Goal: Information Seeking & Learning: Learn about a topic

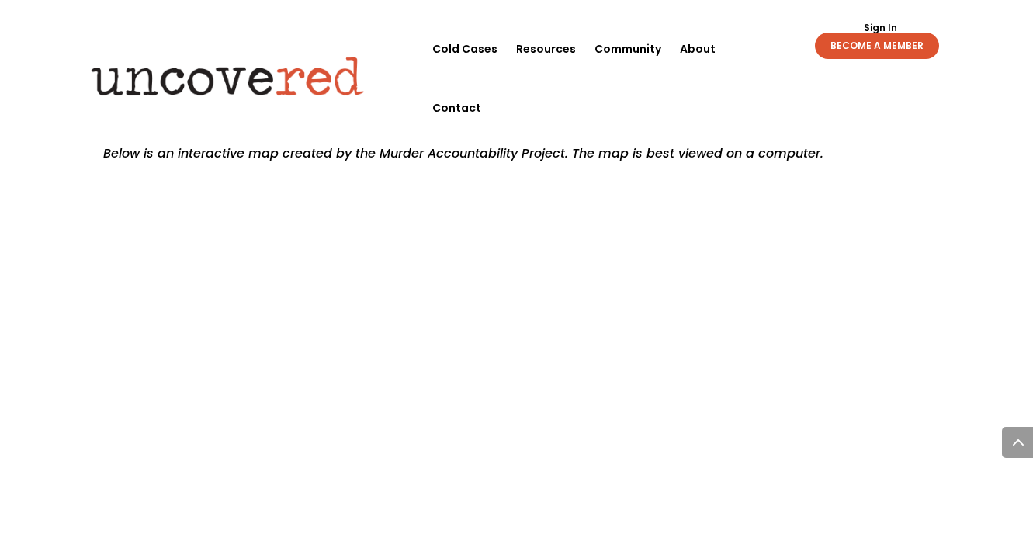
scroll to position [1771, 0]
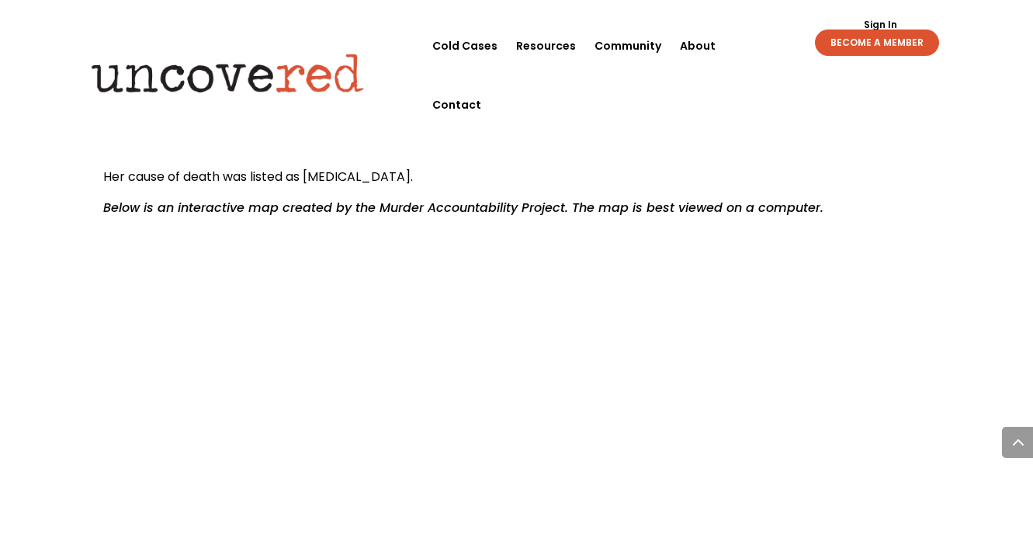
scroll to position [1699, 0]
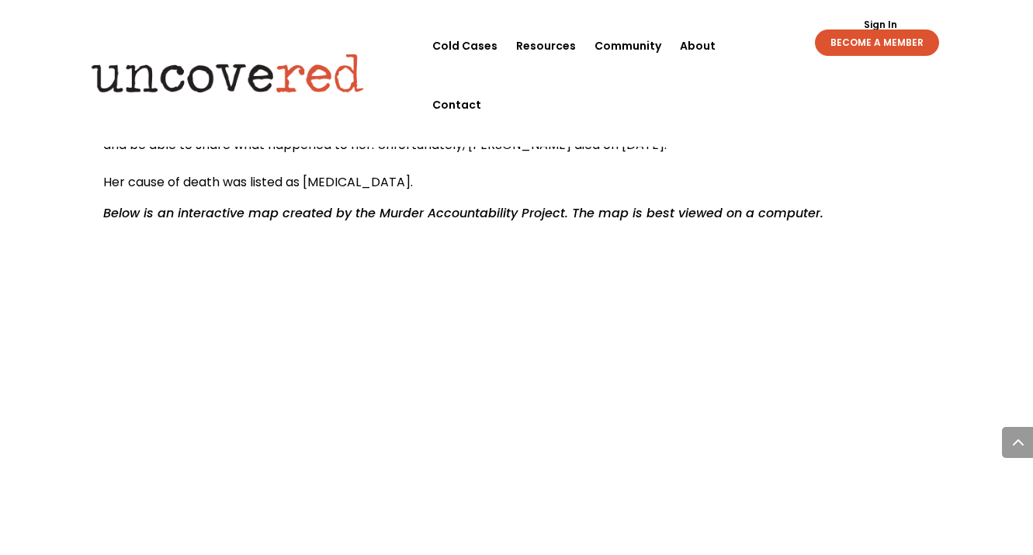
click at [477, 204] on em "Below is an interactive map created by the Murder Accountability Project. The m…" at bounding box center [463, 213] width 720 height 18
drag, startPoint x: 564, startPoint y: 176, endPoint x: 377, endPoint y: 173, distance: 187.1
click at [377, 204] on em "Below is an interactive map created by the Murder Accountability Project. The m…" at bounding box center [463, 213] width 720 height 18
copy em "Murder Accountability Project"
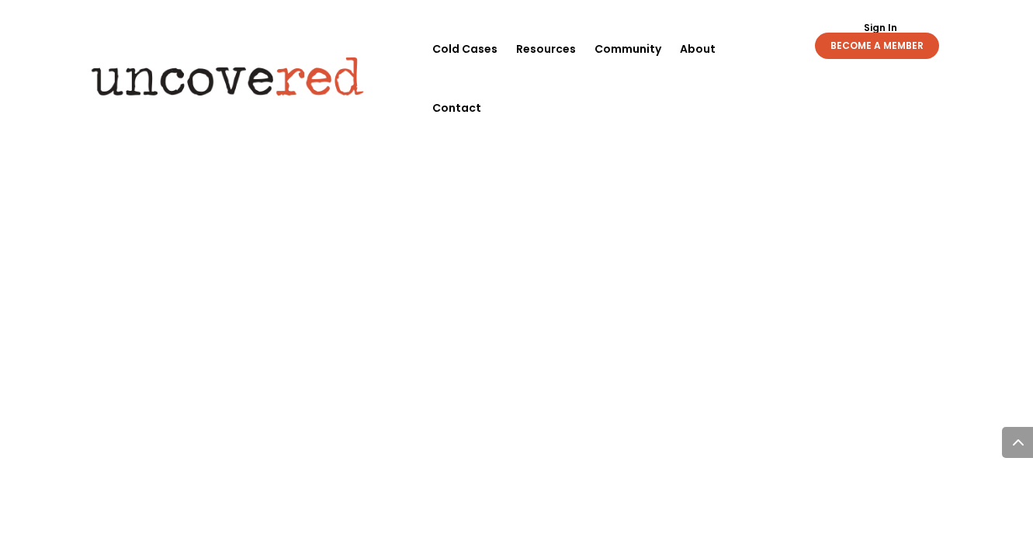
scroll to position [2060, 0]
drag, startPoint x: 974, startPoint y: 346, endPoint x: 981, endPoint y: 415, distance: 69.4
click at [981, 415] on div "Connecting Cases: Data shows there’s a Serial Killer in Chicago Citizen Detecti…" at bounding box center [516, 313] width 1033 height 4608
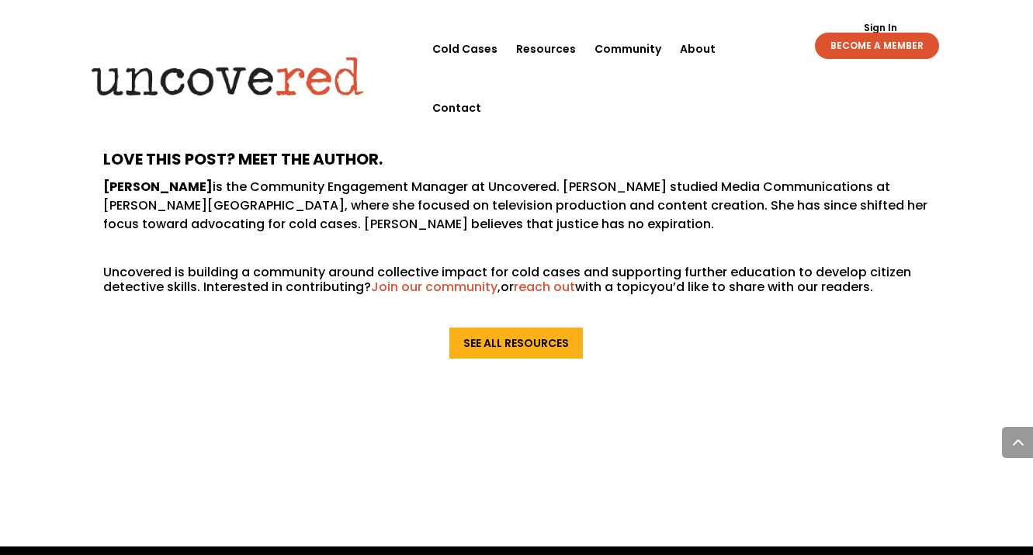
scroll to position [4123, 0]
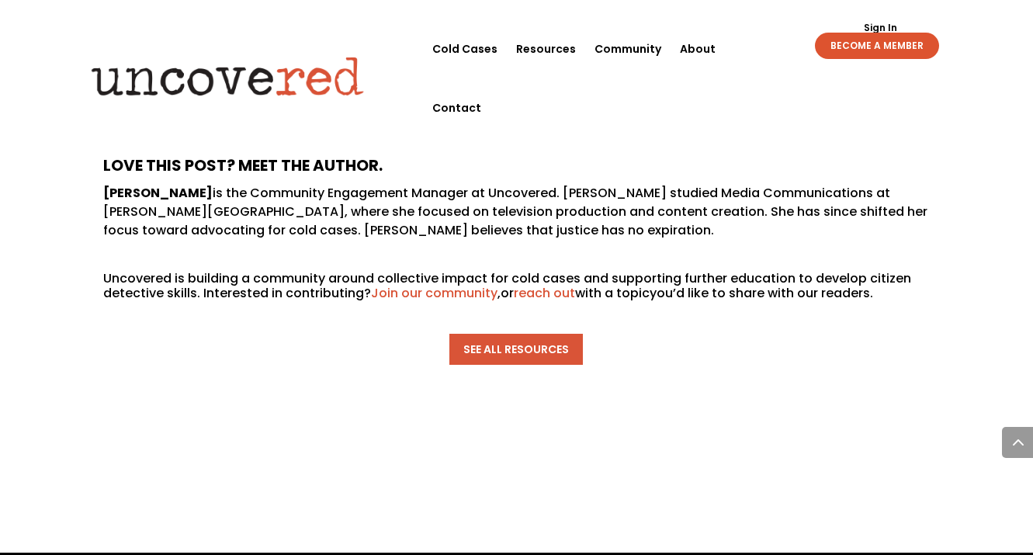
click at [568, 334] on link "See All Resources" at bounding box center [517, 349] width 134 height 31
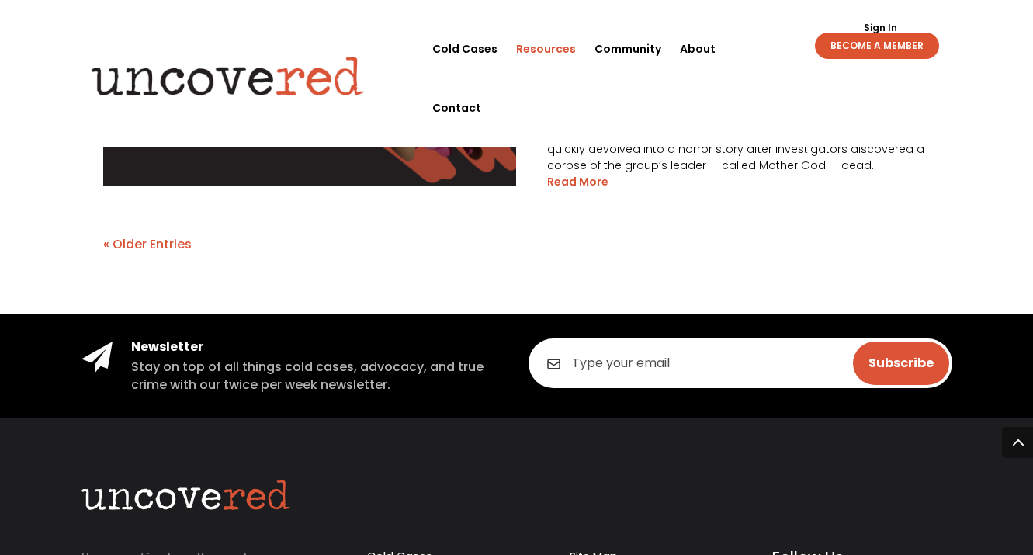
scroll to position [3278, 0]
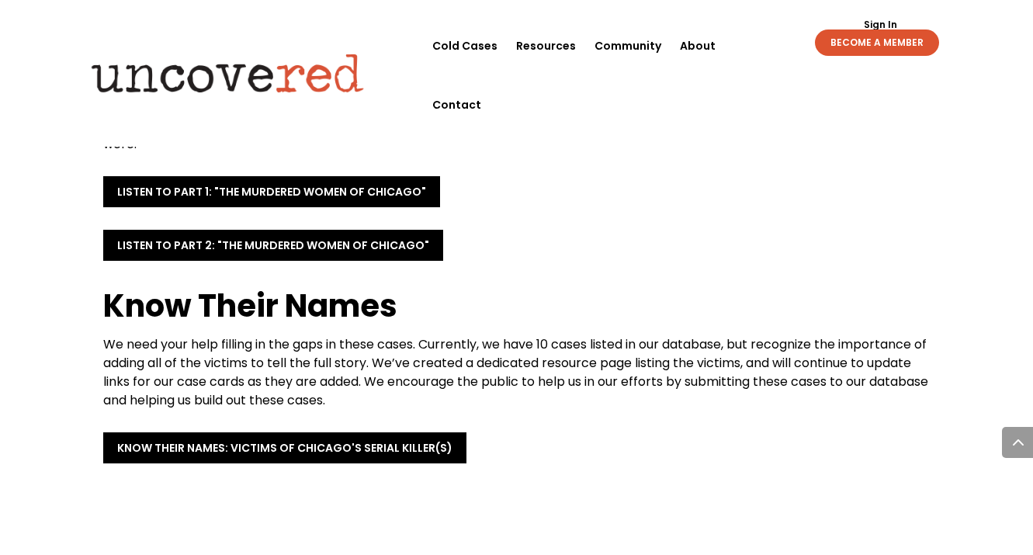
scroll to position [3170, 0]
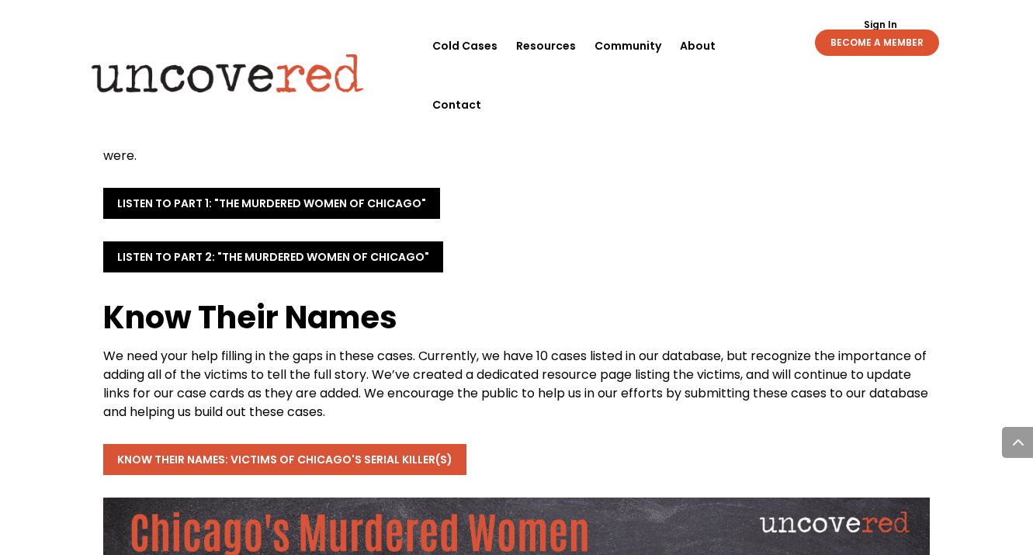
click at [381, 444] on link "Know Their names: Victims of Chicago's Serial Killer(s)" at bounding box center [284, 459] width 363 height 31
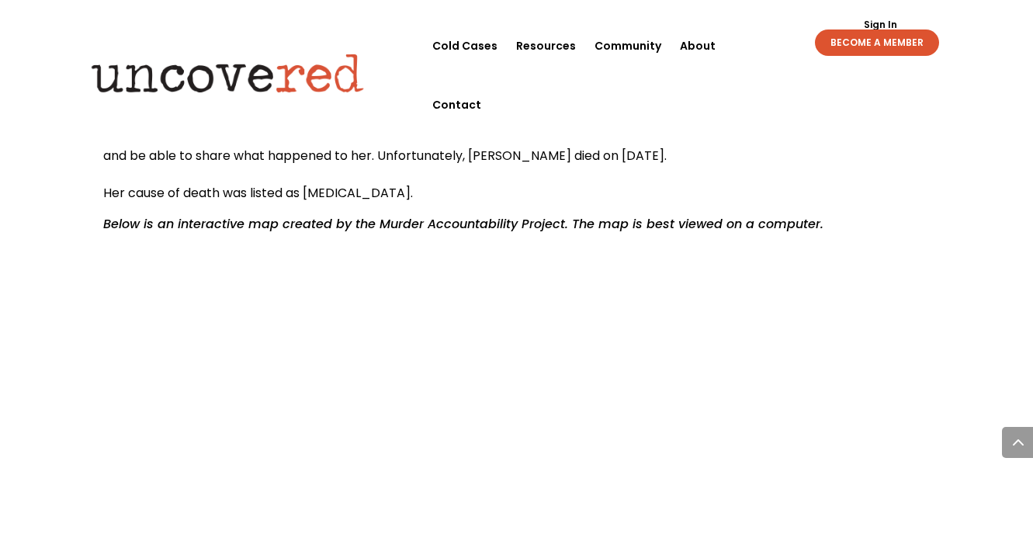
scroll to position [1696, 0]
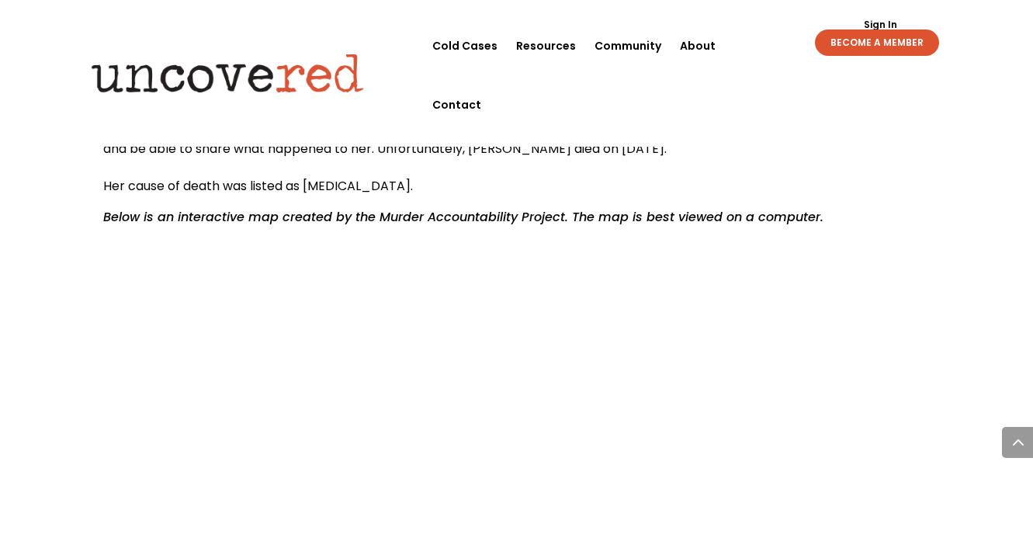
click at [449, 208] on em "Below is an interactive map created by the Murder Accountability Project. The m…" at bounding box center [463, 217] width 720 height 18
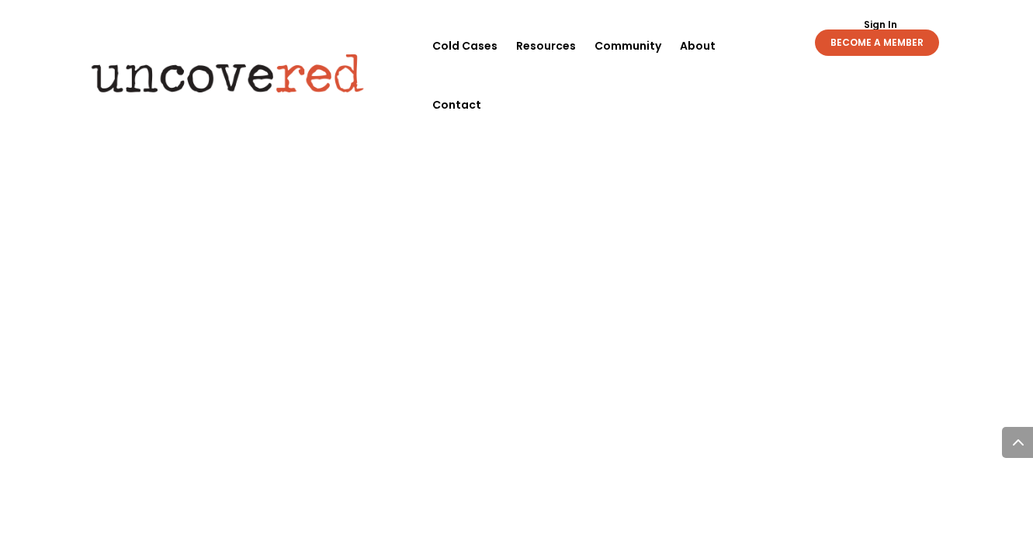
scroll to position [1894, 0]
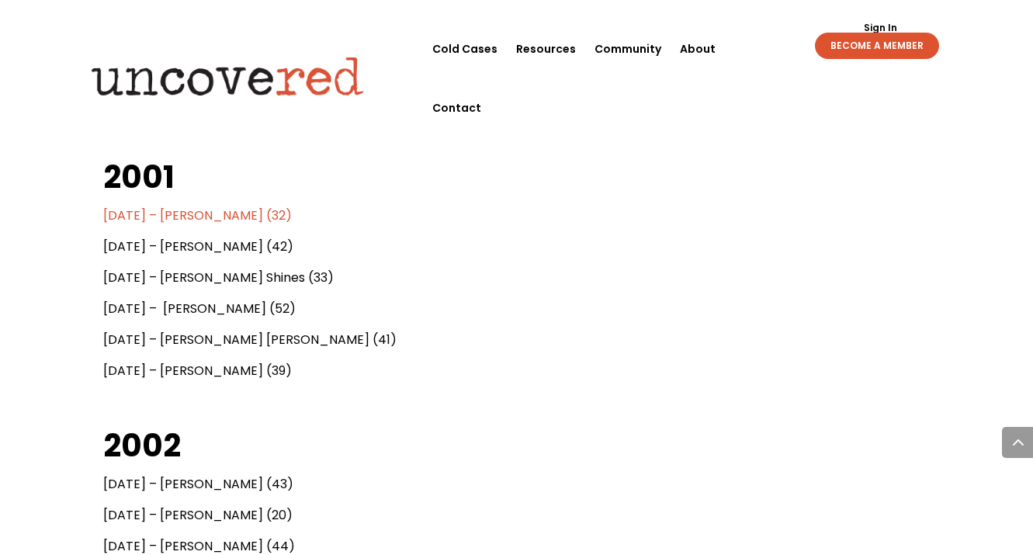
scroll to position [917, 0]
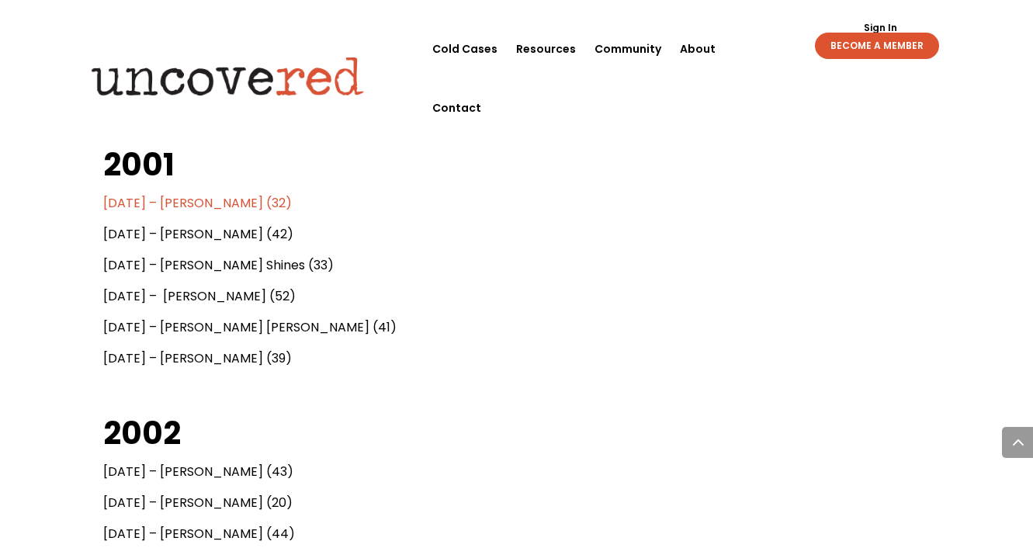
click at [201, 204] on span "[DATE] – [PERSON_NAME] (32)" at bounding box center [197, 203] width 189 height 18
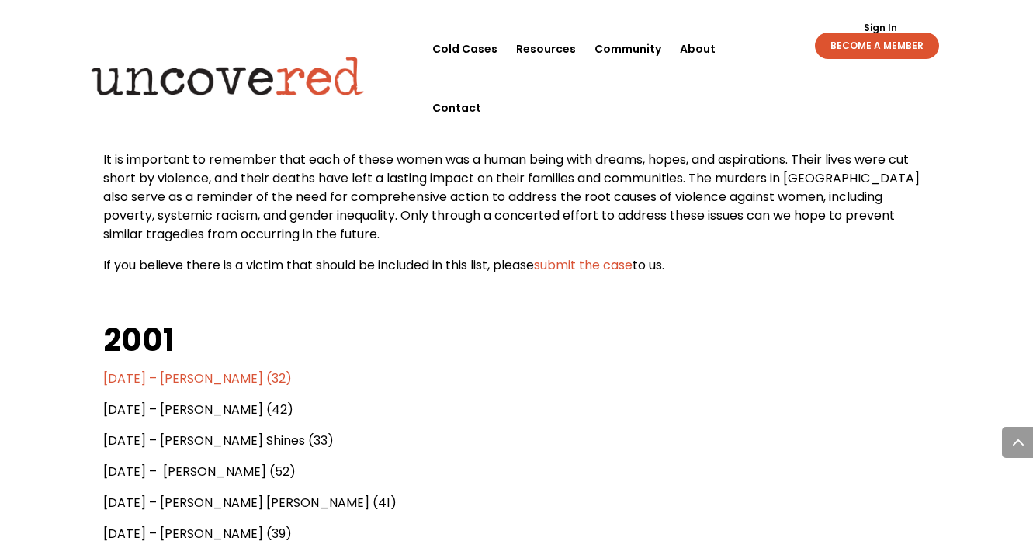
scroll to position [778, 0]
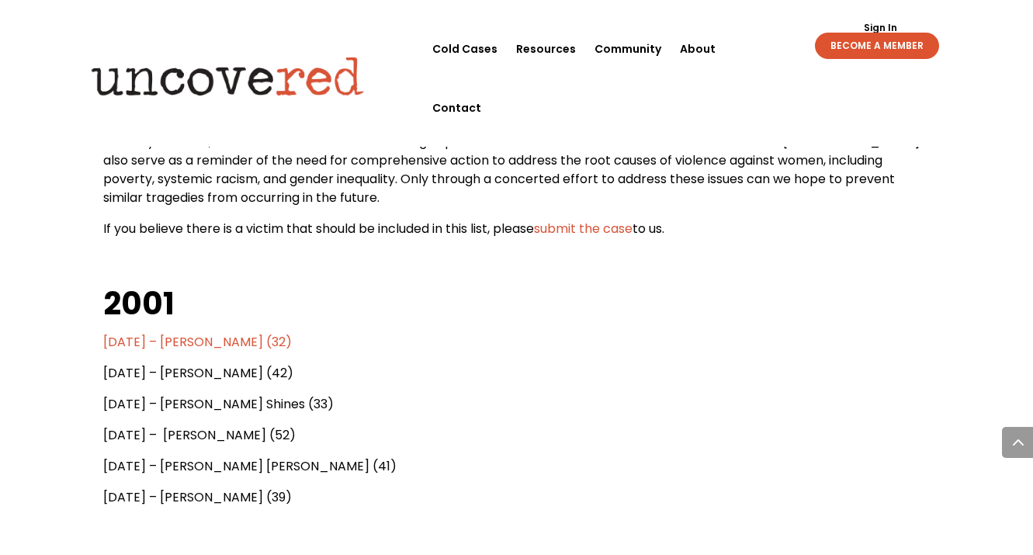
click at [221, 344] on span "[DATE] – [PERSON_NAME] (32)" at bounding box center [197, 342] width 189 height 18
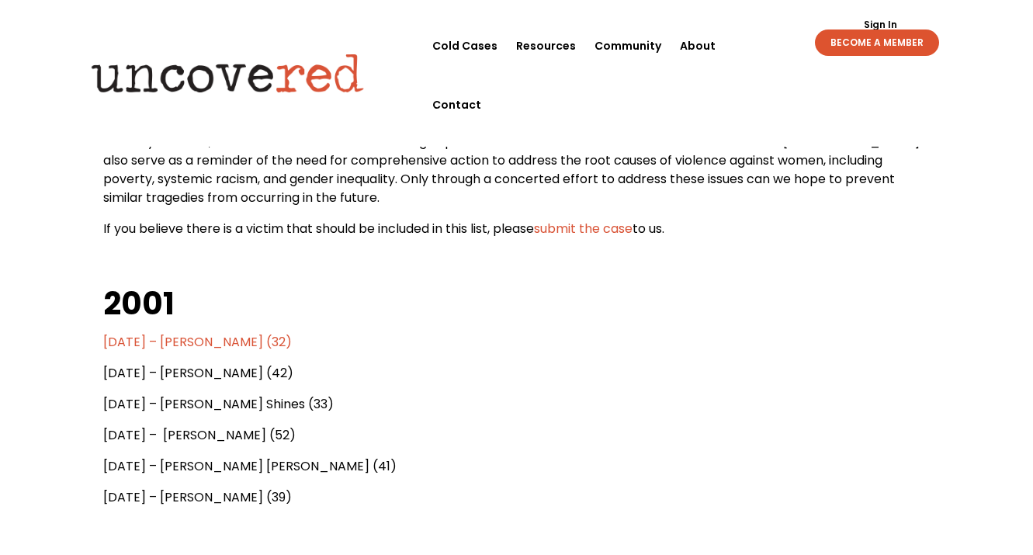
click at [235, 373] on span "[DATE] – [PERSON_NAME] (42)" at bounding box center [198, 373] width 190 height 18
click at [195, 376] on span "[DATE] – [PERSON_NAME] (42)" at bounding box center [198, 373] width 190 height 18
click at [130, 367] on span "[DATE] – [PERSON_NAME] (42)" at bounding box center [198, 373] width 190 height 18
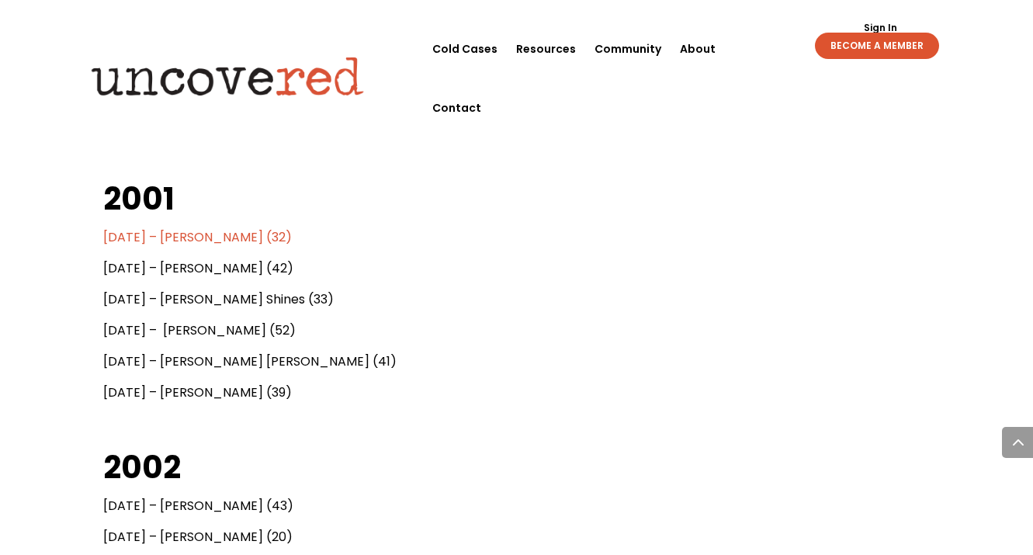
scroll to position [904, 0]
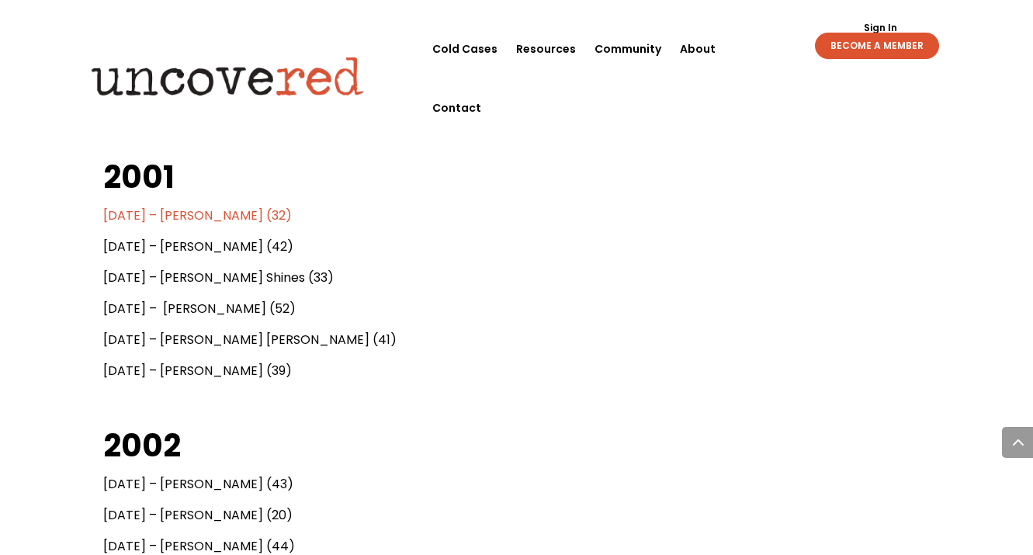
click at [171, 338] on span "[DATE] – [PERSON_NAME] [PERSON_NAME] (41)" at bounding box center [249, 340] width 293 height 18
click at [173, 370] on span "[DATE] – [PERSON_NAME] (39)" at bounding box center [197, 371] width 189 height 18
drag, startPoint x: 298, startPoint y: 255, endPoint x: 185, endPoint y: 247, distance: 113.6
click at [185, 247] on p "[DATE] – [PERSON_NAME] (42)" at bounding box center [516, 253] width 827 height 31
click at [408, 314] on p "[DATE] – [PERSON_NAME] (52)" at bounding box center [516, 315] width 827 height 31
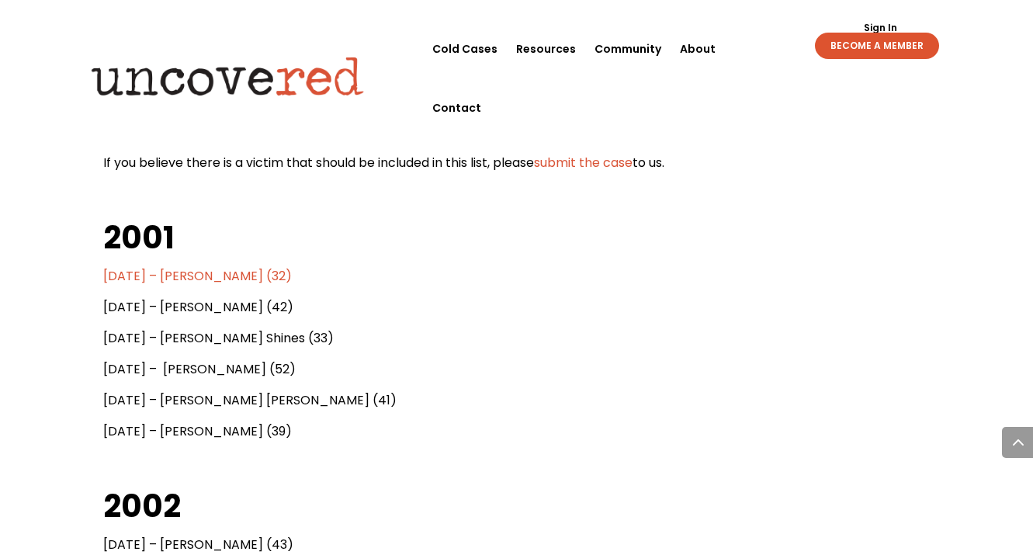
scroll to position [838, 0]
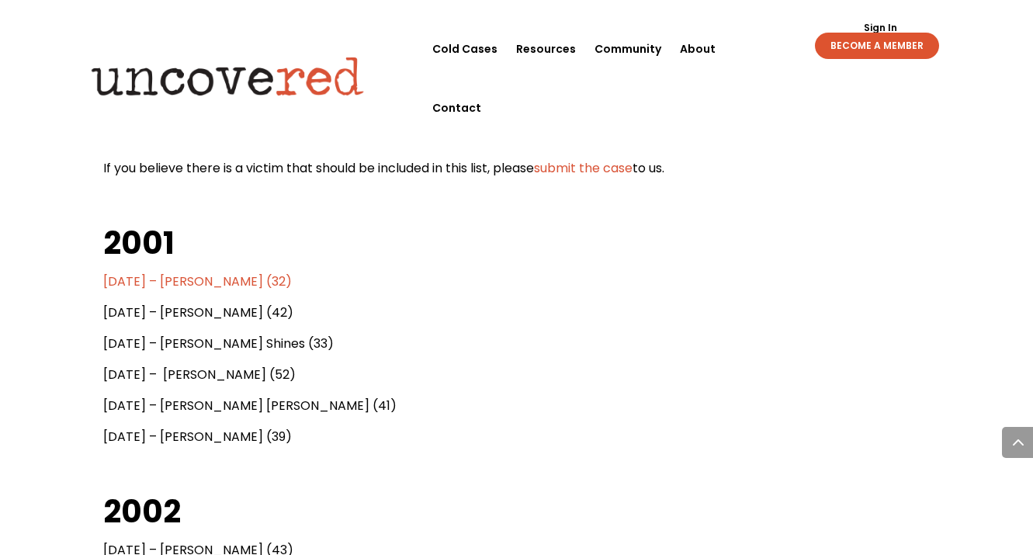
drag, startPoint x: 292, startPoint y: 317, endPoint x: 175, endPoint y: 310, distance: 117.4
click at [175, 310] on p "[DATE] – [PERSON_NAME] (42)" at bounding box center [516, 319] width 827 height 31
copy span "Charlotte Day (42)"
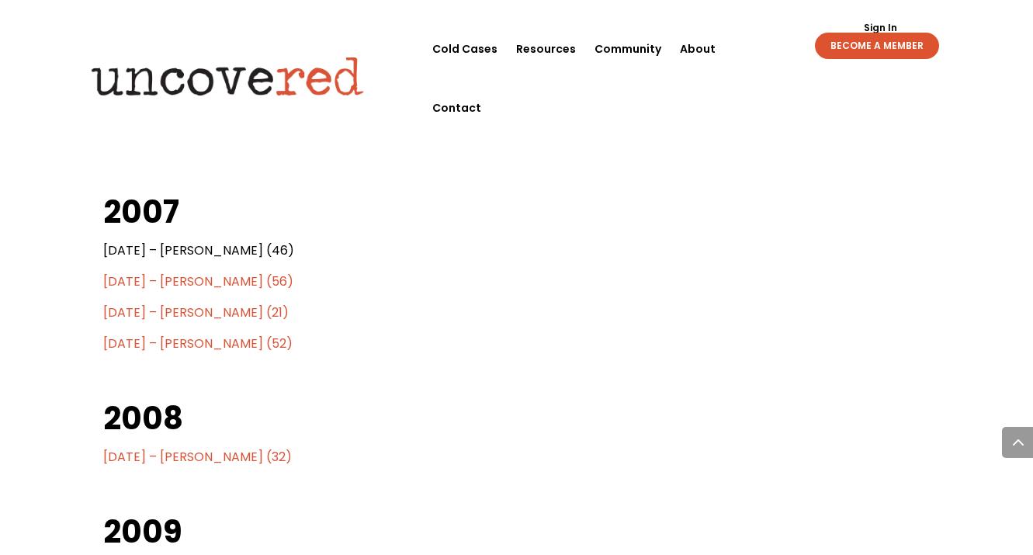
scroll to position [2331, 0]
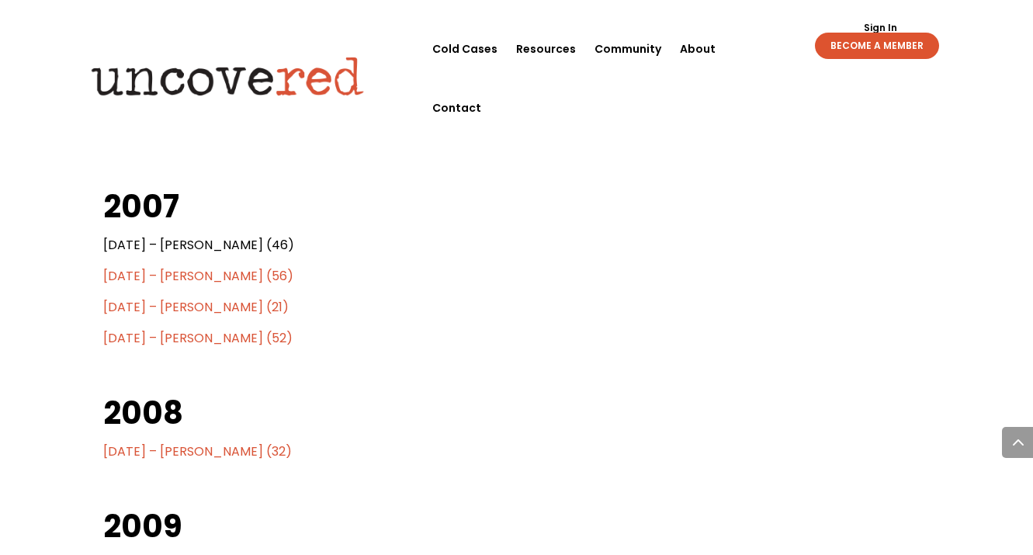
click at [192, 301] on span "[DATE] – [PERSON_NAME] (21)" at bounding box center [196, 307] width 186 height 18
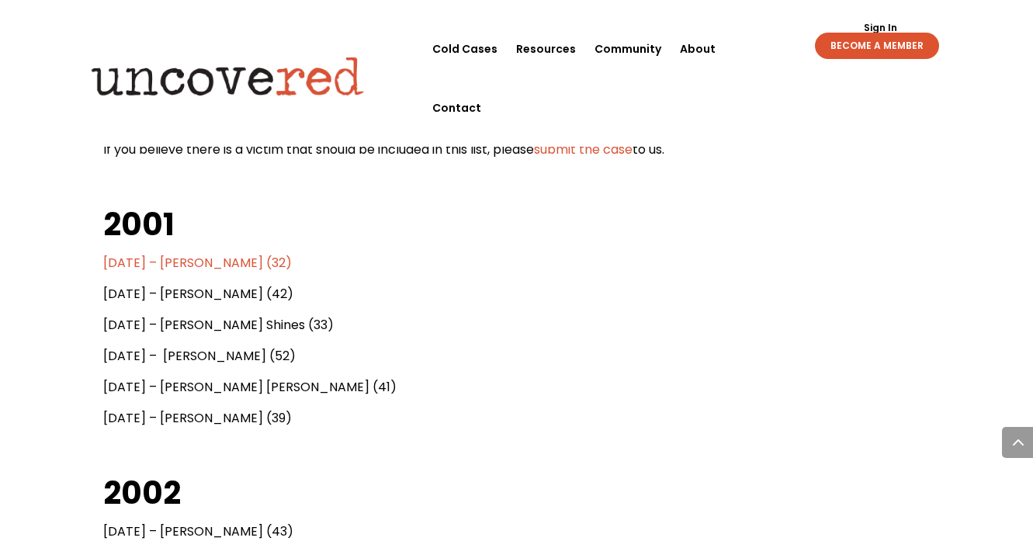
scroll to position [895, 0]
